Goal: Information Seeking & Learning: Get advice/opinions

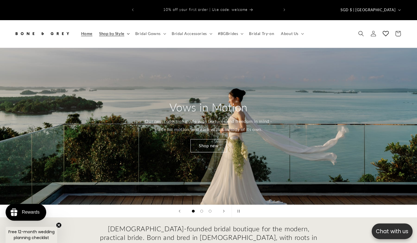
click at [119, 31] on span "Shop by Style" at bounding box center [111, 33] width 25 height 5
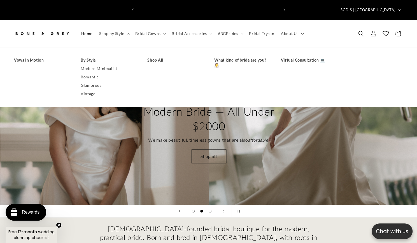
scroll to position [0, 141]
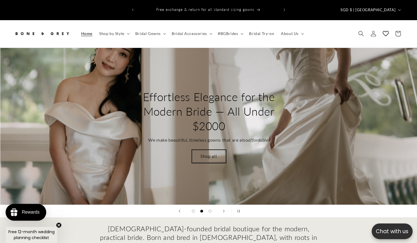
click at [208, 150] on link "Shop all" at bounding box center [209, 156] width 34 height 13
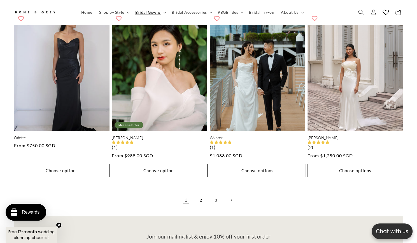
scroll to position [1385, 0]
click at [236, 193] on link "Next page" at bounding box center [231, 199] width 12 height 12
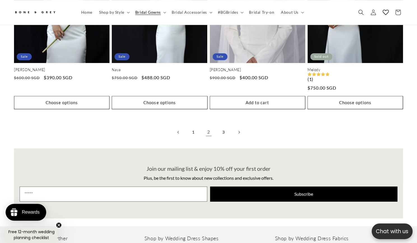
scroll to position [1446, 0]
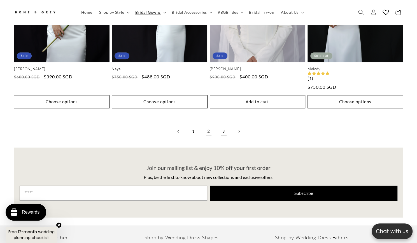
click at [222, 125] on link "3" at bounding box center [223, 131] width 12 height 12
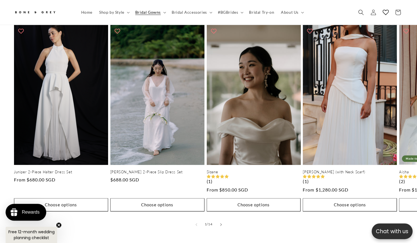
scroll to position [259, 0]
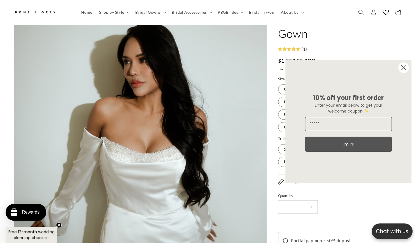
scroll to position [126, 0]
click at [407, 69] on circle "Close dialog" at bounding box center [403, 67] width 11 height 11
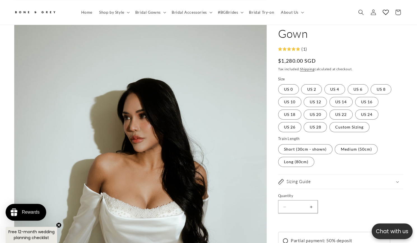
scroll to position [0, 0]
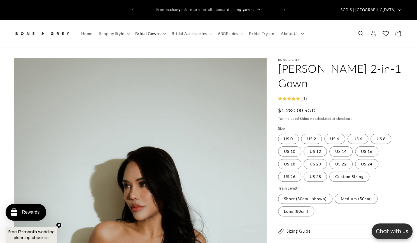
click at [165, 33] on icon at bounding box center [164, 34] width 3 height 2
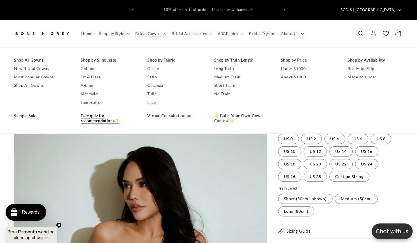
click at [91, 112] on link "Take quiz for recommendations✨" at bounding box center [108, 118] width 55 height 13
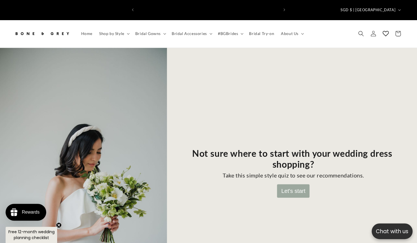
scroll to position [0, 283]
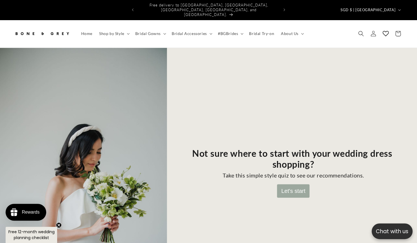
click at [298, 184] on button "Let's start" at bounding box center [293, 190] width 32 height 13
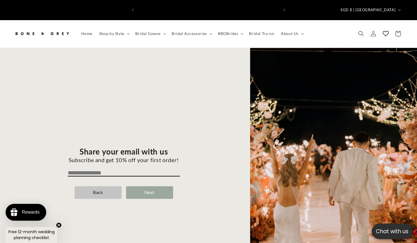
scroll to position [0, 0]
